Goal: Task Accomplishment & Management: Manage account settings

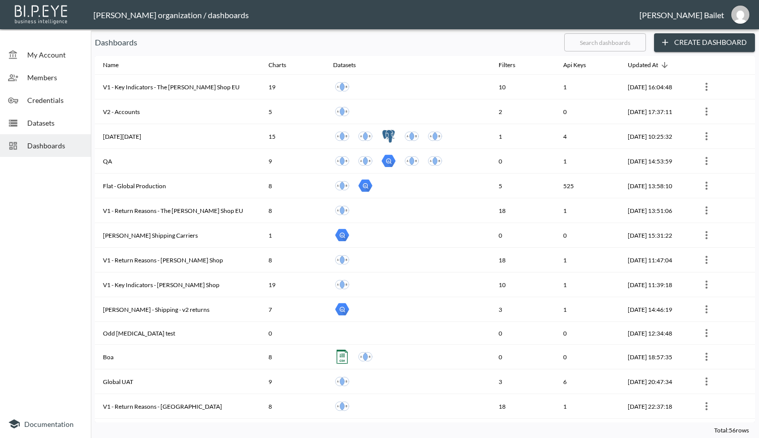
click at [42, 282] on div at bounding box center [45, 285] width 91 height 249
click at [58, 271] on div at bounding box center [45, 285] width 91 height 249
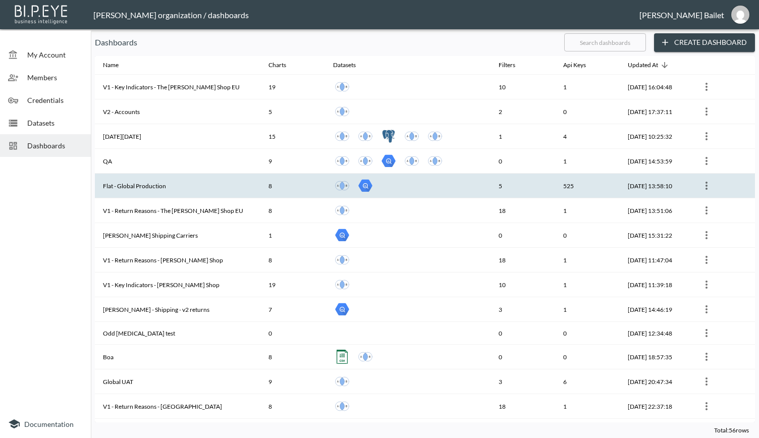
click at [129, 185] on th "Flat - Global Production" at bounding box center [178, 186] width 166 height 25
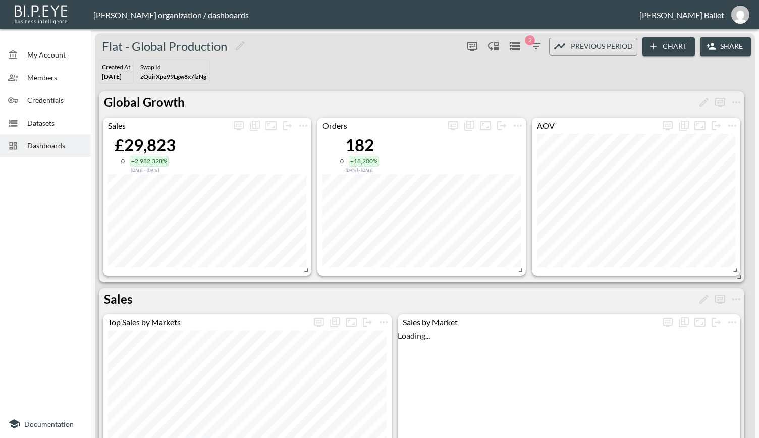
scroll to position [33, 0]
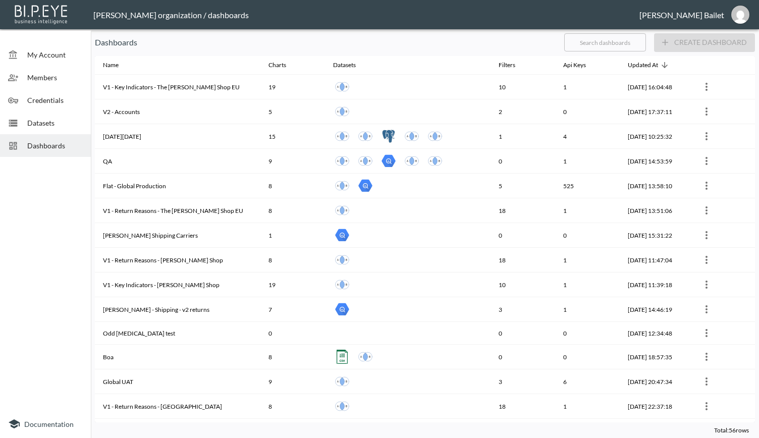
click at [28, 223] on div at bounding box center [45, 285] width 91 height 249
click at [34, 80] on span "Members" at bounding box center [55, 77] width 56 height 11
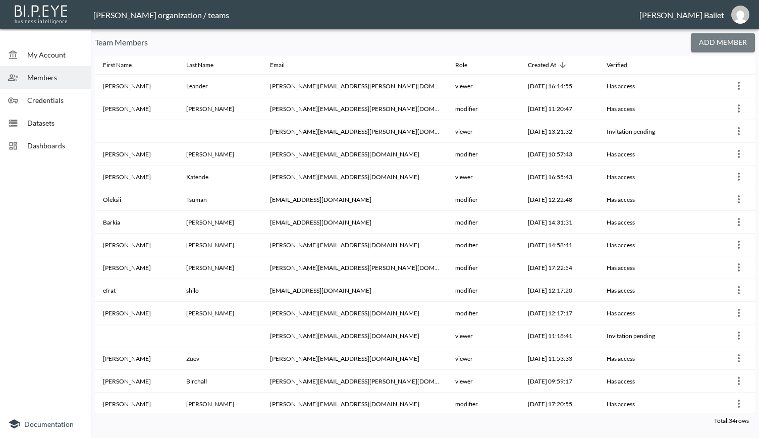
click at [705, 46] on button "Add Member" at bounding box center [723, 42] width 64 height 19
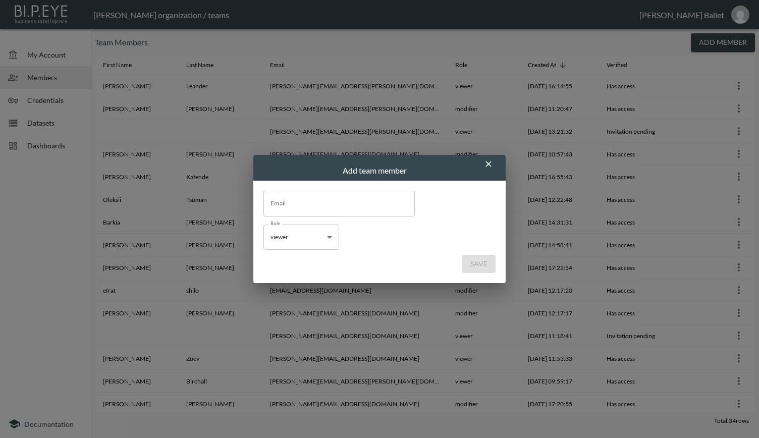
click at [300, 202] on input "Email" at bounding box center [338, 203] width 151 height 25
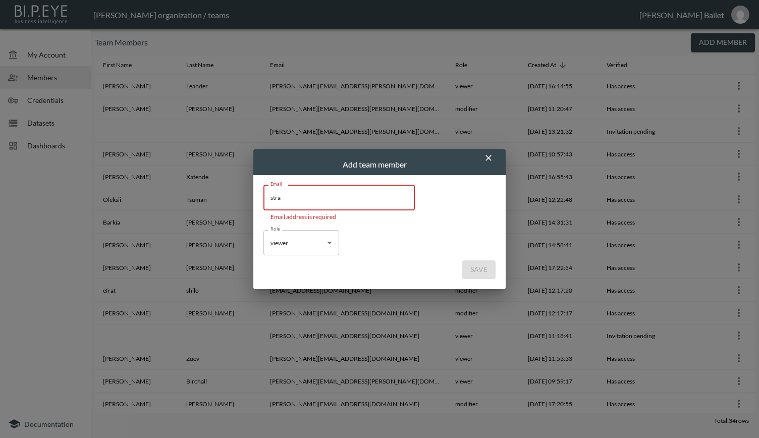
type input "[PERSON_NAME][EMAIL_ADDRESS][DOMAIN_NAME]"
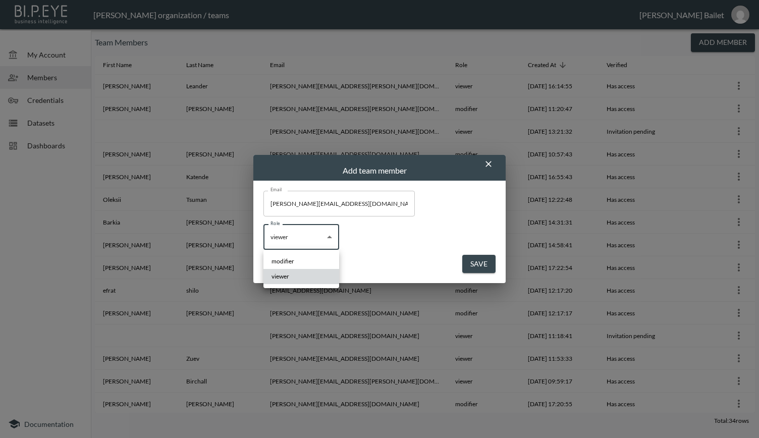
click at [314, 247] on body "BI.P.EYE, Interactive Analytics Dashboards - app [PERSON_NAME] organization / t…" at bounding box center [379, 219] width 759 height 438
click at [314, 247] on div at bounding box center [379, 219] width 759 height 438
click at [296, 243] on body "BI.P.EYE, Interactive Analytics Dashboards - app [PERSON_NAME] organization / t…" at bounding box center [379, 219] width 759 height 438
click at [287, 264] on li "modifier" at bounding box center [301, 261] width 76 height 15
type input "modifier"
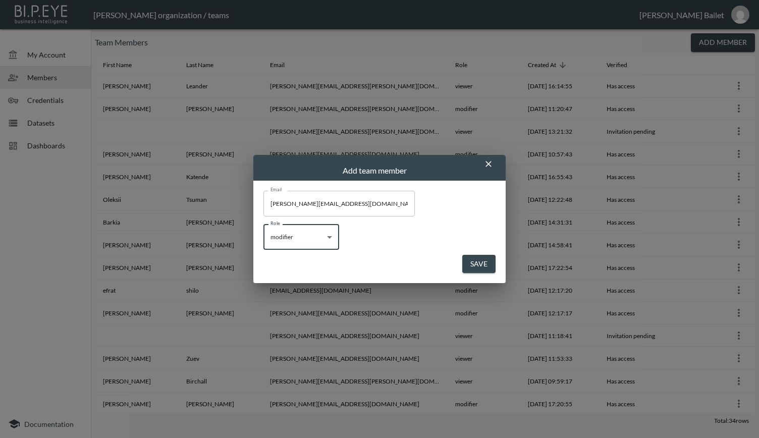
click at [477, 263] on button "Save" at bounding box center [478, 264] width 33 height 19
